Goal: Find specific page/section: Find specific page/section

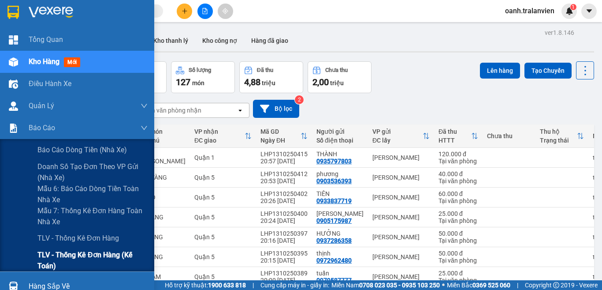
click at [44, 259] on span "TLV - Thống kê đơn hàng (Kế toán)" at bounding box center [92, 260] width 110 height 22
